Goal: Transaction & Acquisition: Subscribe to service/newsletter

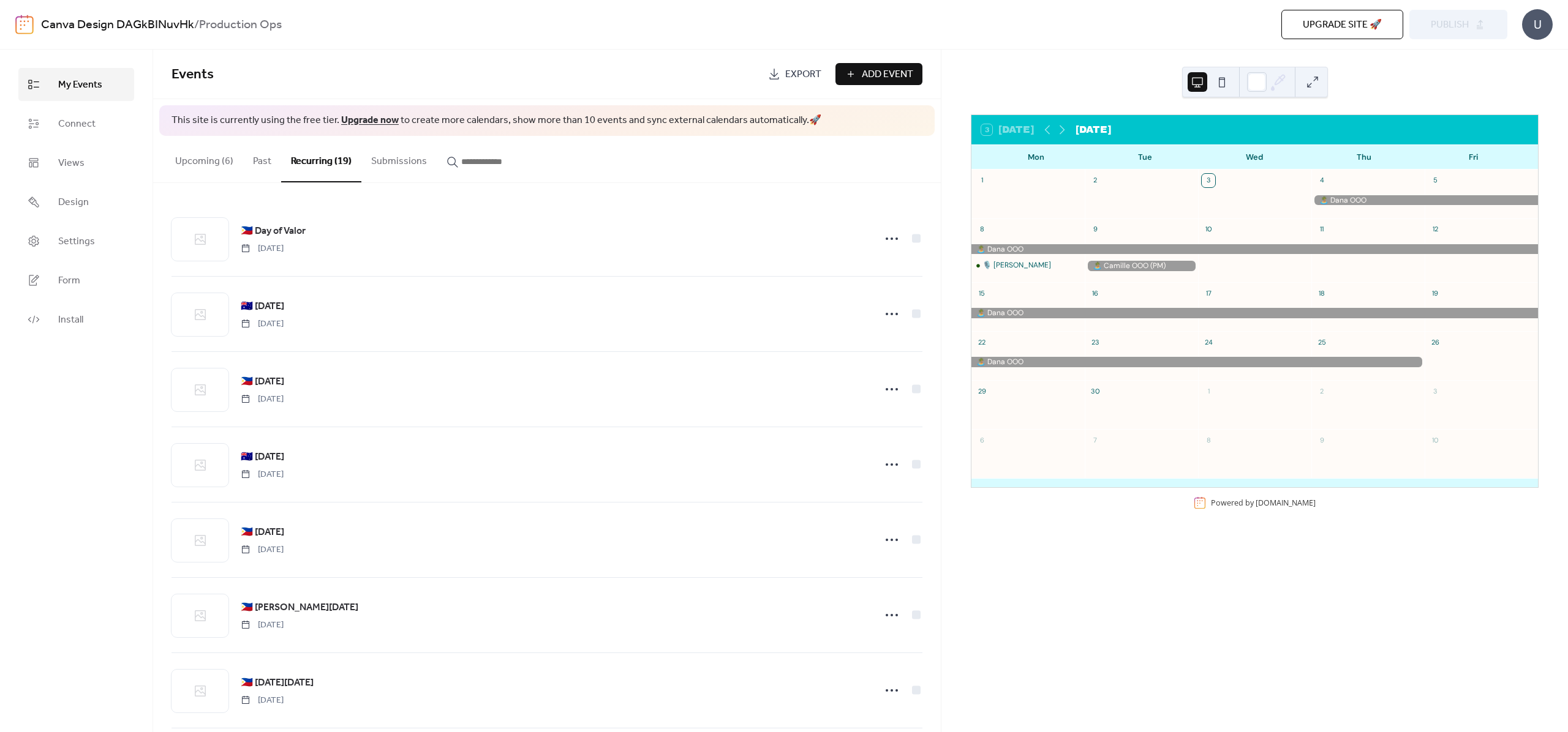
click at [1027, 639] on div "3 [DATE] [DATE] Mon Tue Wed Thu Fri 1 2 3 4 5 8 🎙️ [PERSON_NAME] 9 10 11 12 15 …" at bounding box center [1255, 391] width 626 height 682
click at [1007, 548] on div "3 [DATE] [DATE] Mon Tue Wed Thu Fri 1 2 3 4 5 8 🎙️ [PERSON_NAME] 9 10 11 12 15 …" at bounding box center [1255, 391] width 626 height 682
click at [1344, 32] on span "Upgrade site 🚀" at bounding box center [1343, 25] width 79 height 15
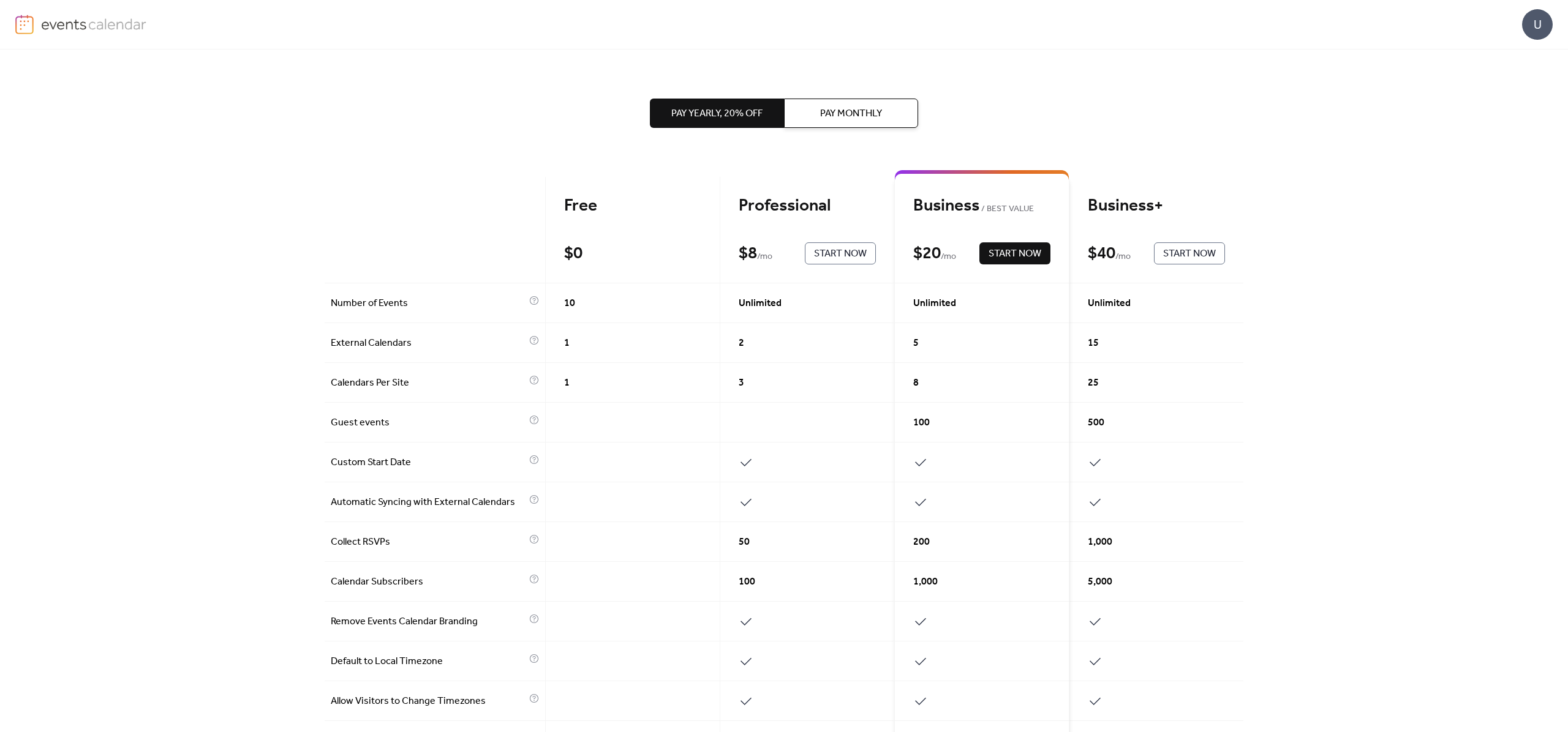
click at [879, 113] on span "Pay Monthly" at bounding box center [851, 114] width 62 height 15
click at [739, 111] on span "Pay Yearly, 20% off" at bounding box center [717, 114] width 91 height 15
click at [858, 123] on button "Pay Monthly" at bounding box center [851, 113] width 134 height 29
click at [738, 115] on span "Pay Yearly, 20% off" at bounding box center [717, 114] width 91 height 15
click at [866, 126] on button "Pay Monthly" at bounding box center [851, 113] width 134 height 29
